Goal: Navigation & Orientation: Find specific page/section

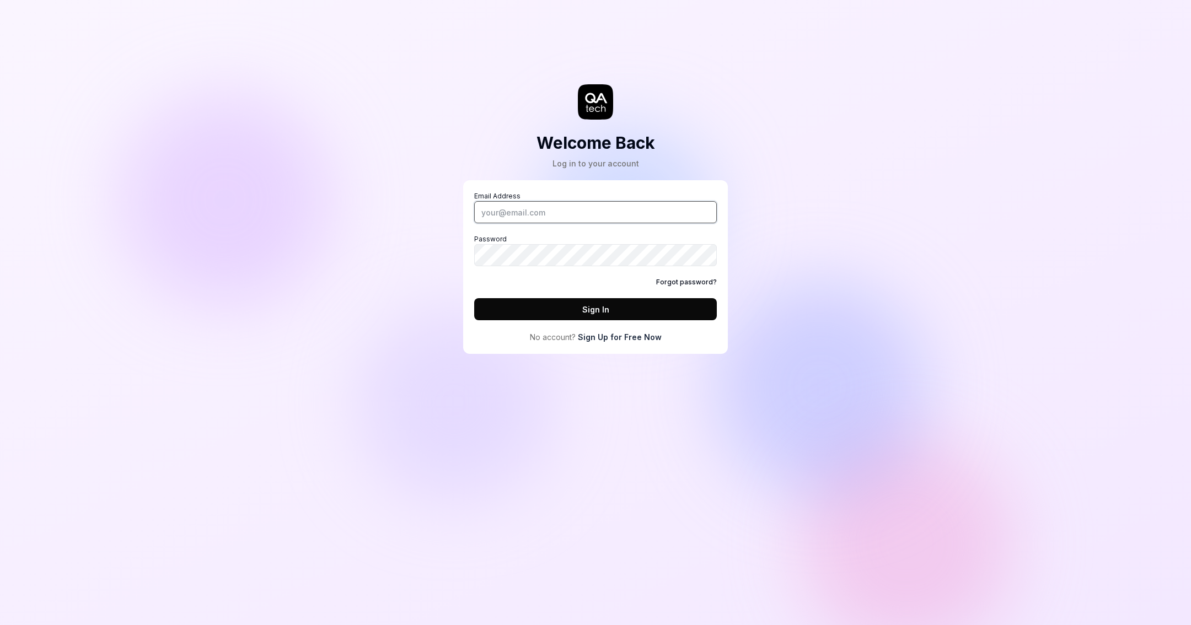
type input "[PERSON_NAME][EMAIL_ADDRESS][PERSON_NAME][DOMAIN_NAME]"
click at [632, 305] on button "Sign In" at bounding box center [595, 309] width 243 height 22
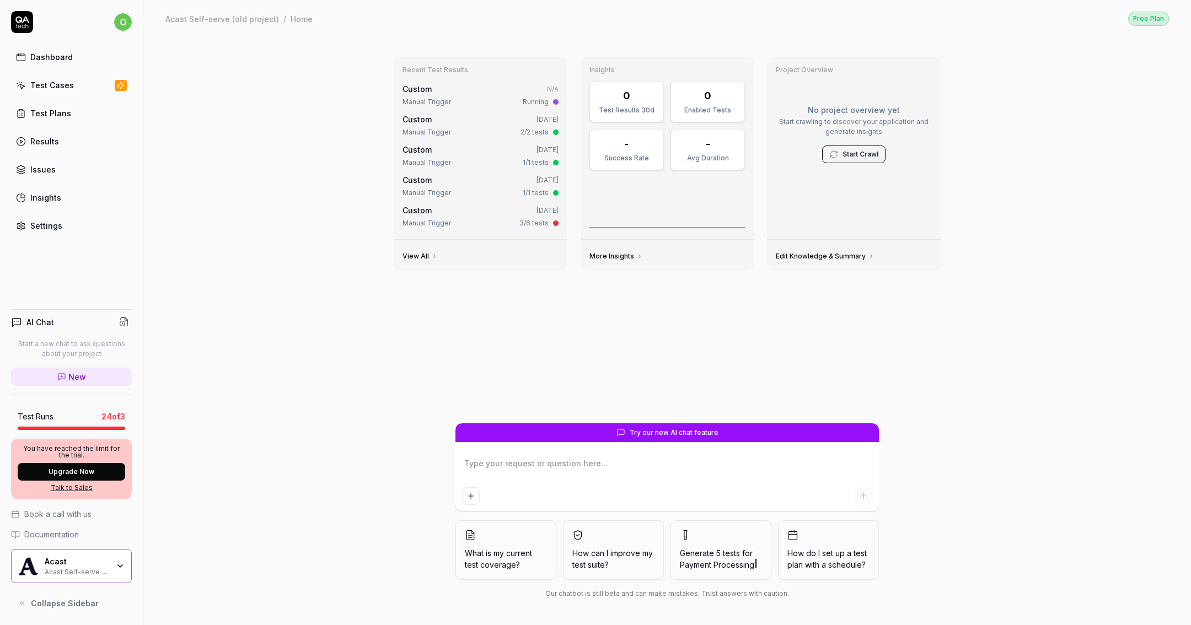
click at [96, 86] on link "Test Cases" at bounding box center [71, 84] width 121 height 21
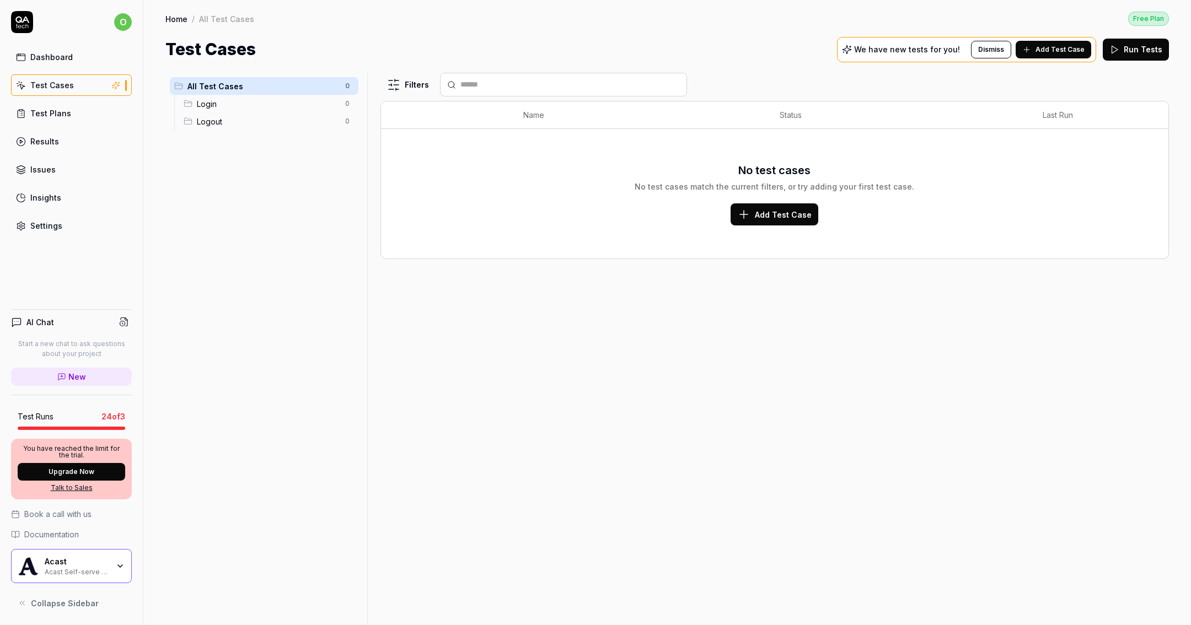
click at [259, 105] on span "Login" at bounding box center [268, 104] width 142 height 12
click at [225, 132] on ul "All Test Cases 0 Login 0 Logout 0" at bounding box center [263, 104] width 197 height 62
click at [71, 110] on link "Test Plans" at bounding box center [71, 113] width 121 height 21
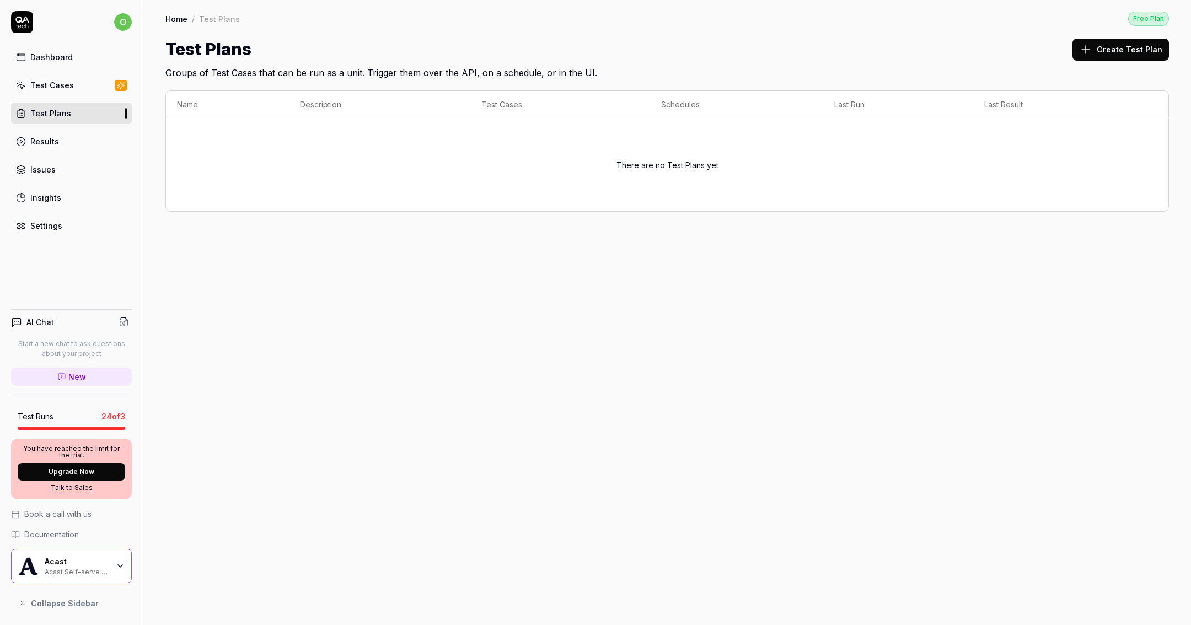
click at [73, 141] on link "Results" at bounding box center [71, 141] width 121 height 21
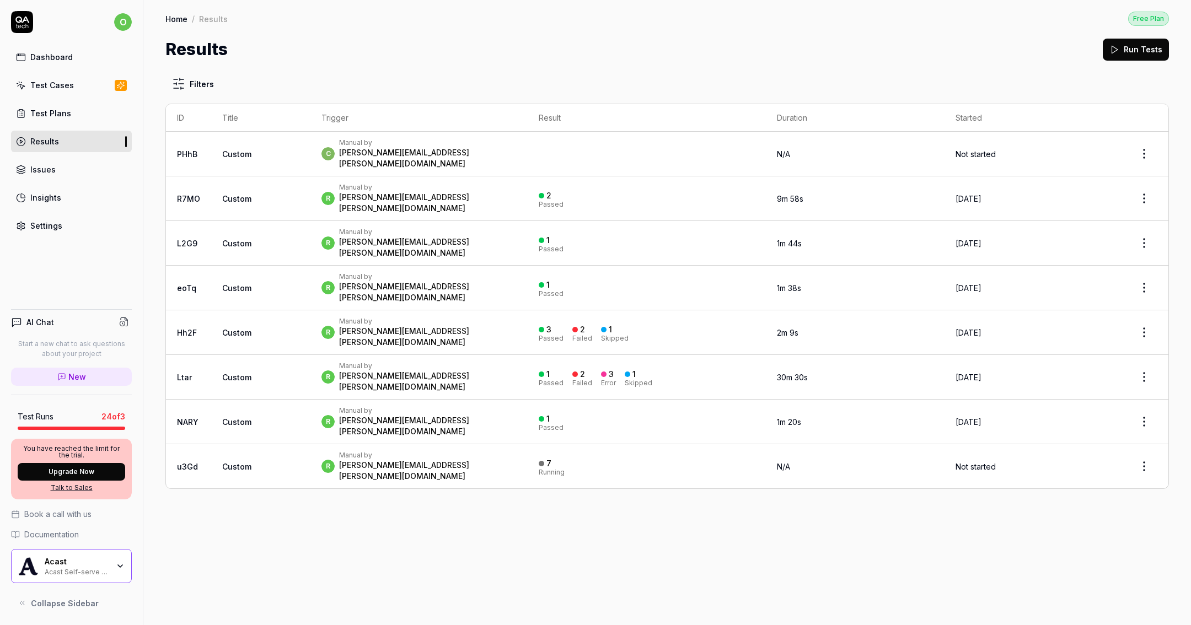
click at [76, 166] on link "Issues" at bounding box center [71, 169] width 121 height 21
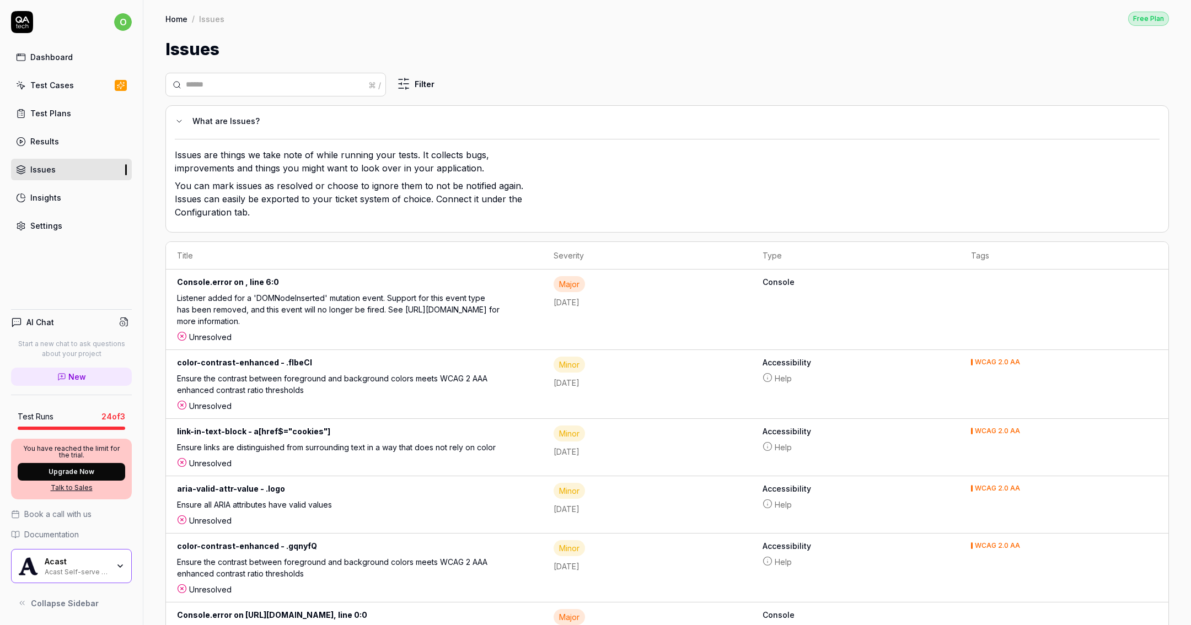
click at [78, 190] on link "Insights" at bounding box center [71, 197] width 121 height 21
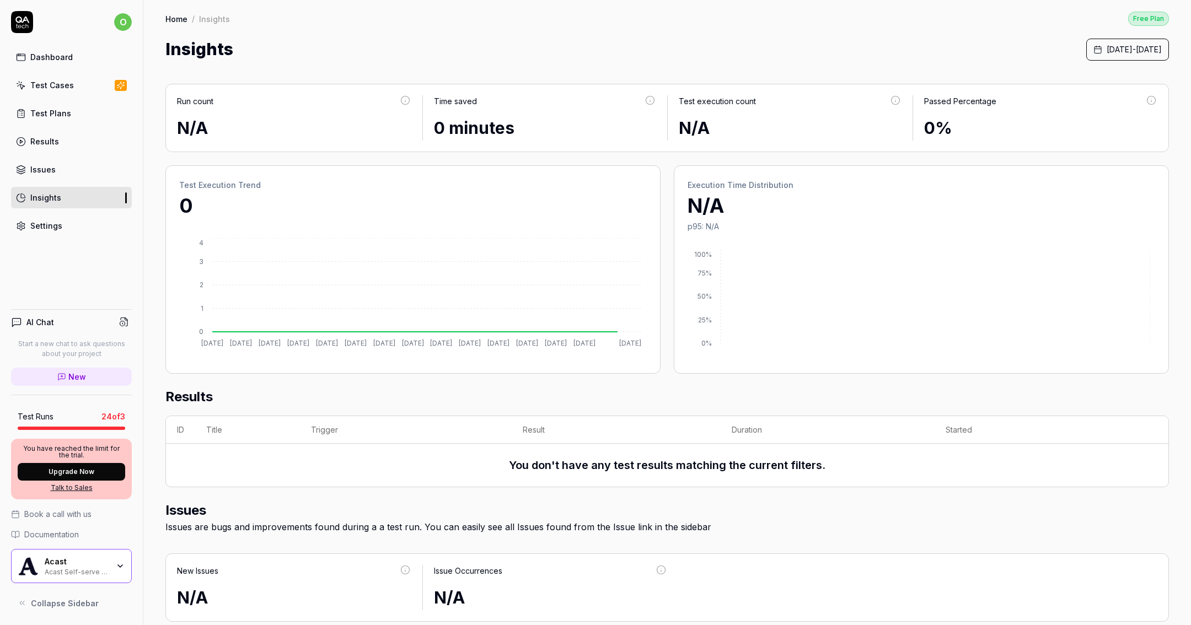
click at [73, 215] on link "Settings" at bounding box center [71, 225] width 121 height 21
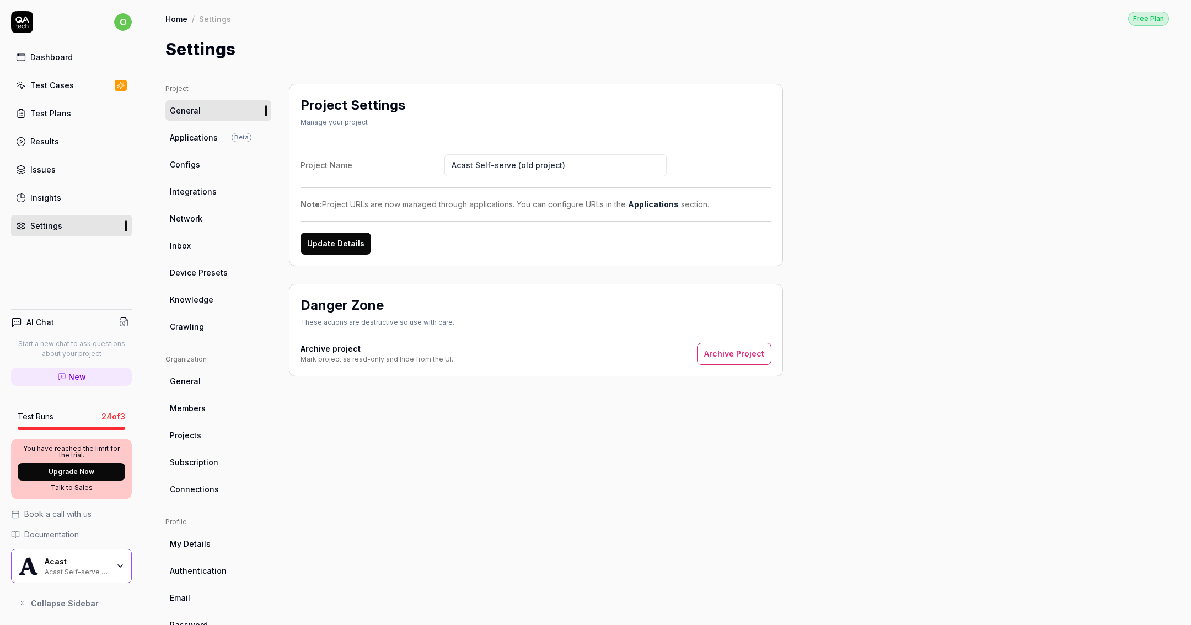
click at [36, 55] on div "Dashboard" at bounding box center [51, 57] width 42 height 12
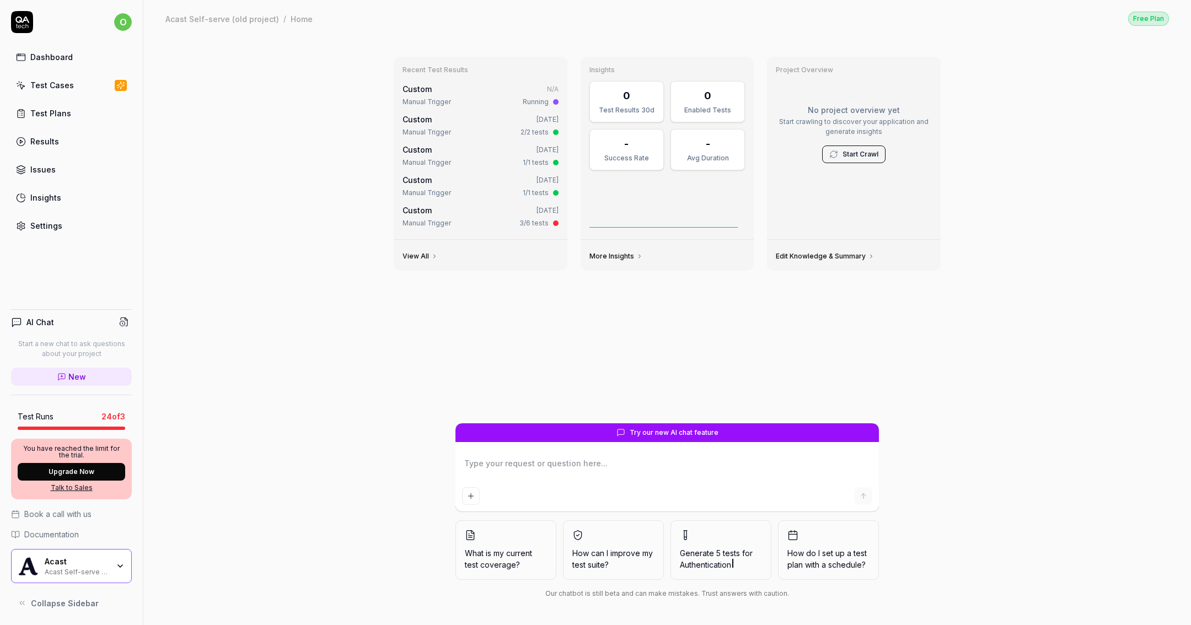
click at [42, 86] on div "Test Cases" at bounding box center [52, 85] width 44 height 12
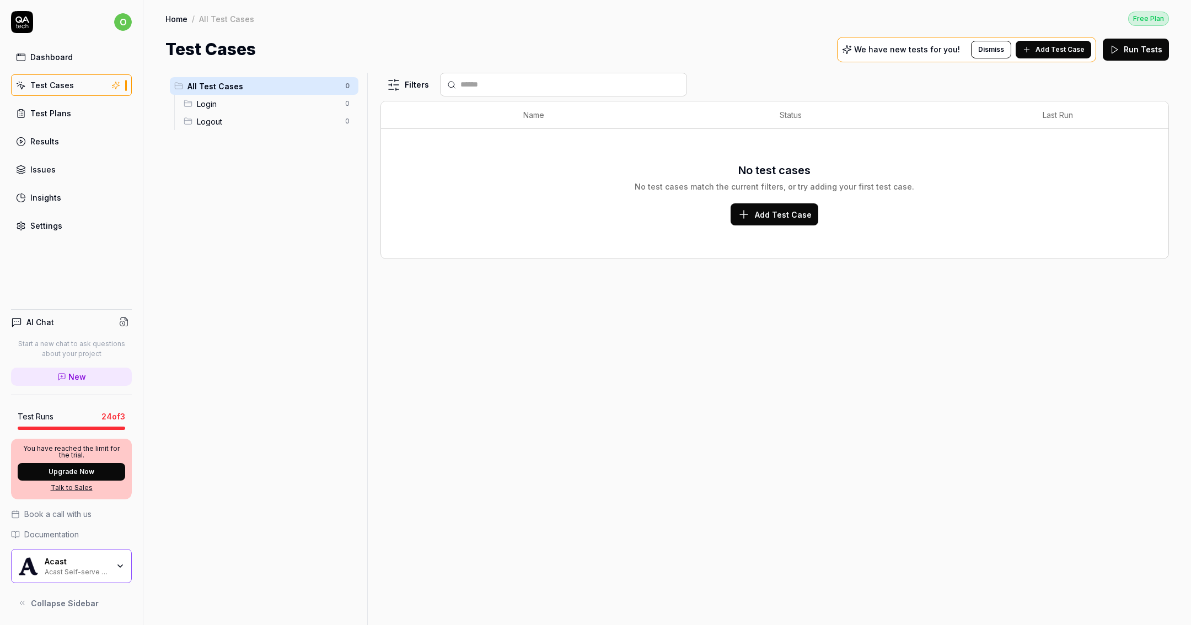
click at [44, 96] on div "Dashboard Test Cases Test Plans Results Issues Insights Settings" at bounding box center [71, 141] width 121 height 190
click at [44, 114] on div "Test Plans" at bounding box center [50, 113] width 41 height 12
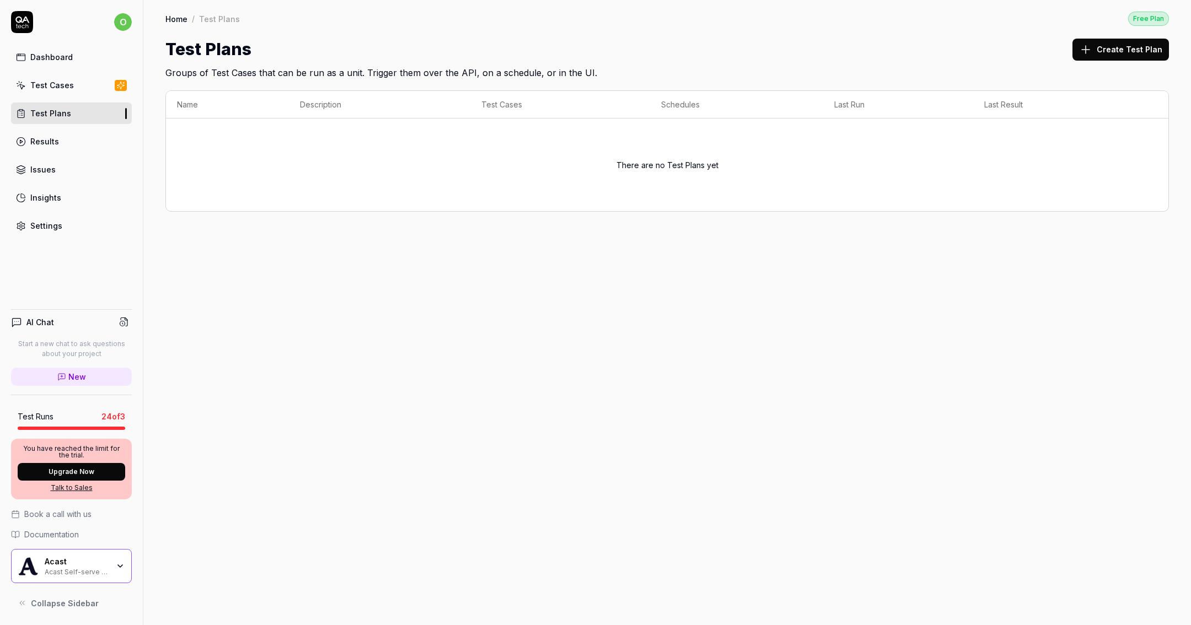
click at [38, 159] on link "Issues" at bounding box center [71, 169] width 121 height 21
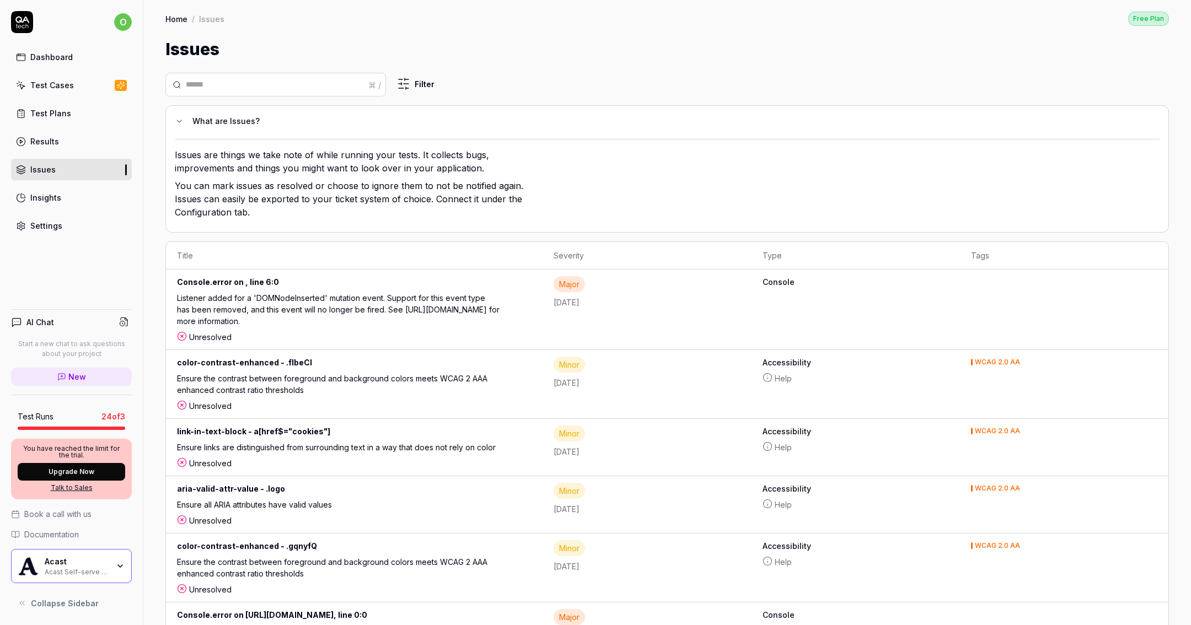
click at [46, 140] on div "Results" at bounding box center [44, 142] width 29 height 12
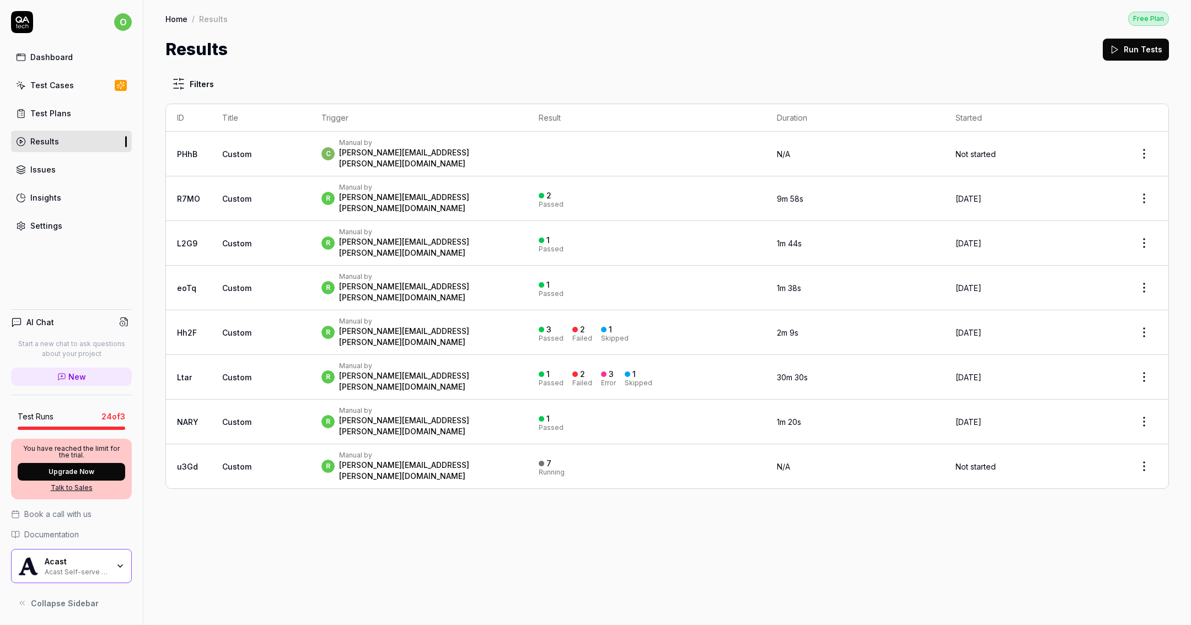
click at [83, 51] on link "Dashboard" at bounding box center [71, 56] width 121 height 21
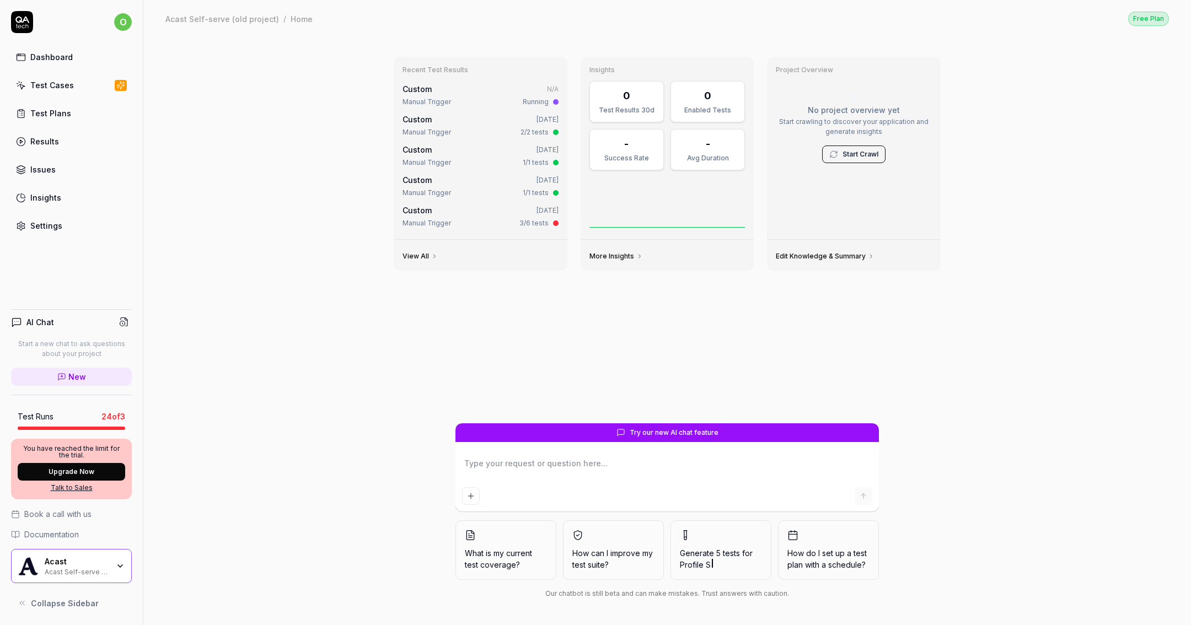
type textarea "*"
click at [93, 95] on div "Dashboard Test Cases Test Plans Results Issues Insights Settings" at bounding box center [71, 141] width 121 height 190
click at [97, 85] on link "Test Cases" at bounding box center [71, 84] width 121 height 21
